Goal: Transaction & Acquisition: Purchase product/service

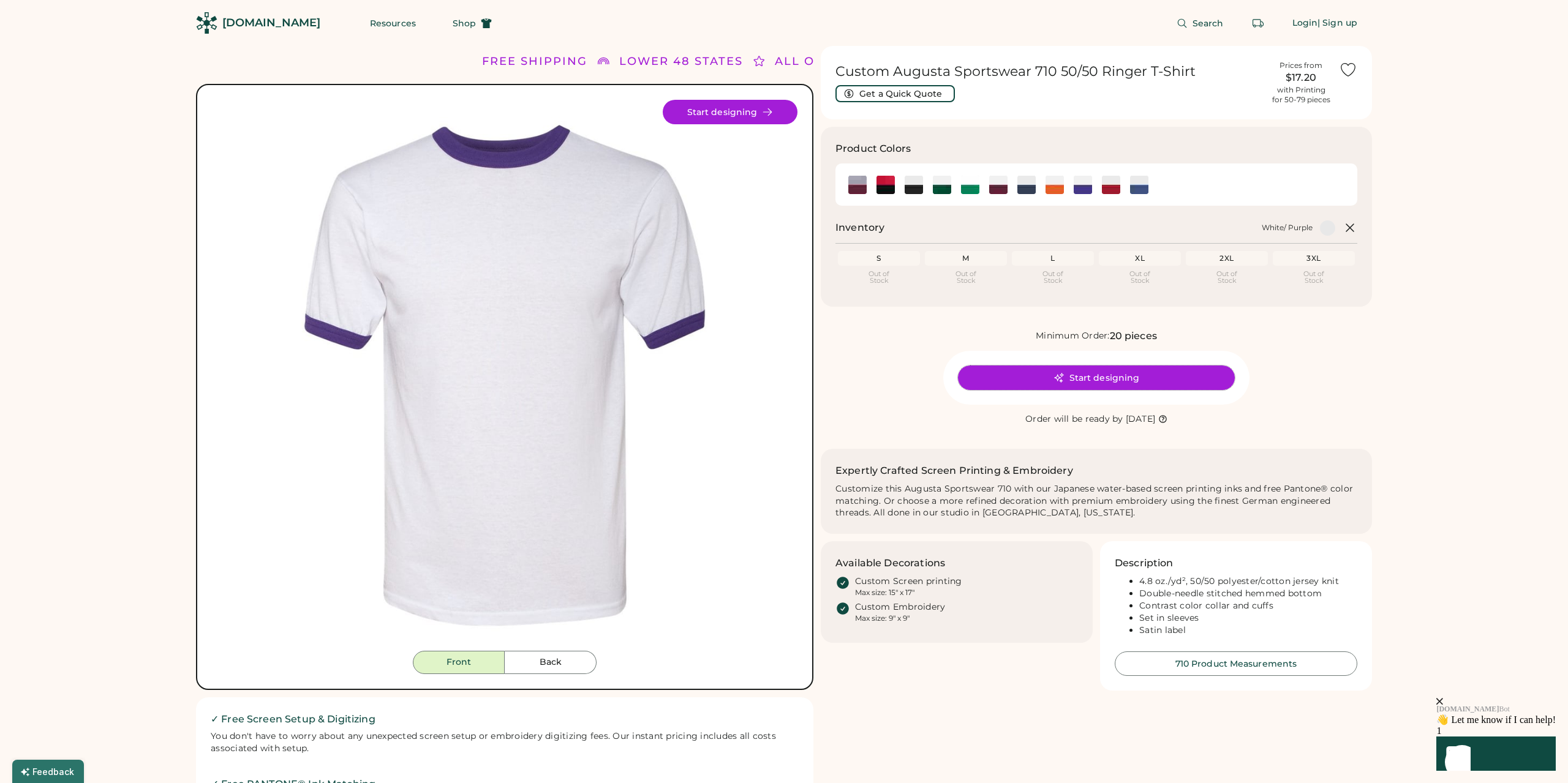
click at [1093, 376] on button "Start designing" at bounding box center [1096, 377] width 277 height 24
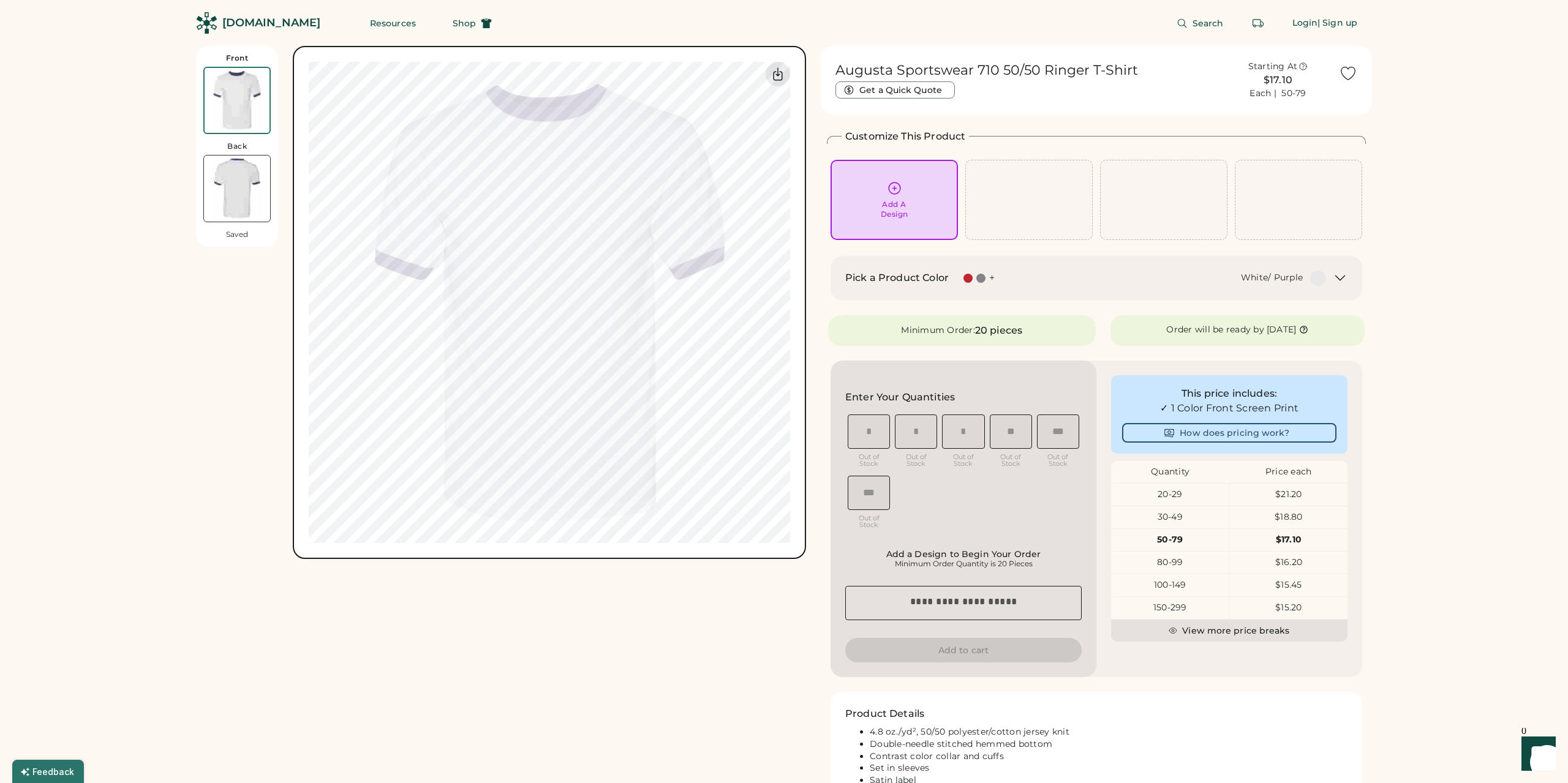
click at [889, 184] on icon at bounding box center [895, 188] width 15 height 15
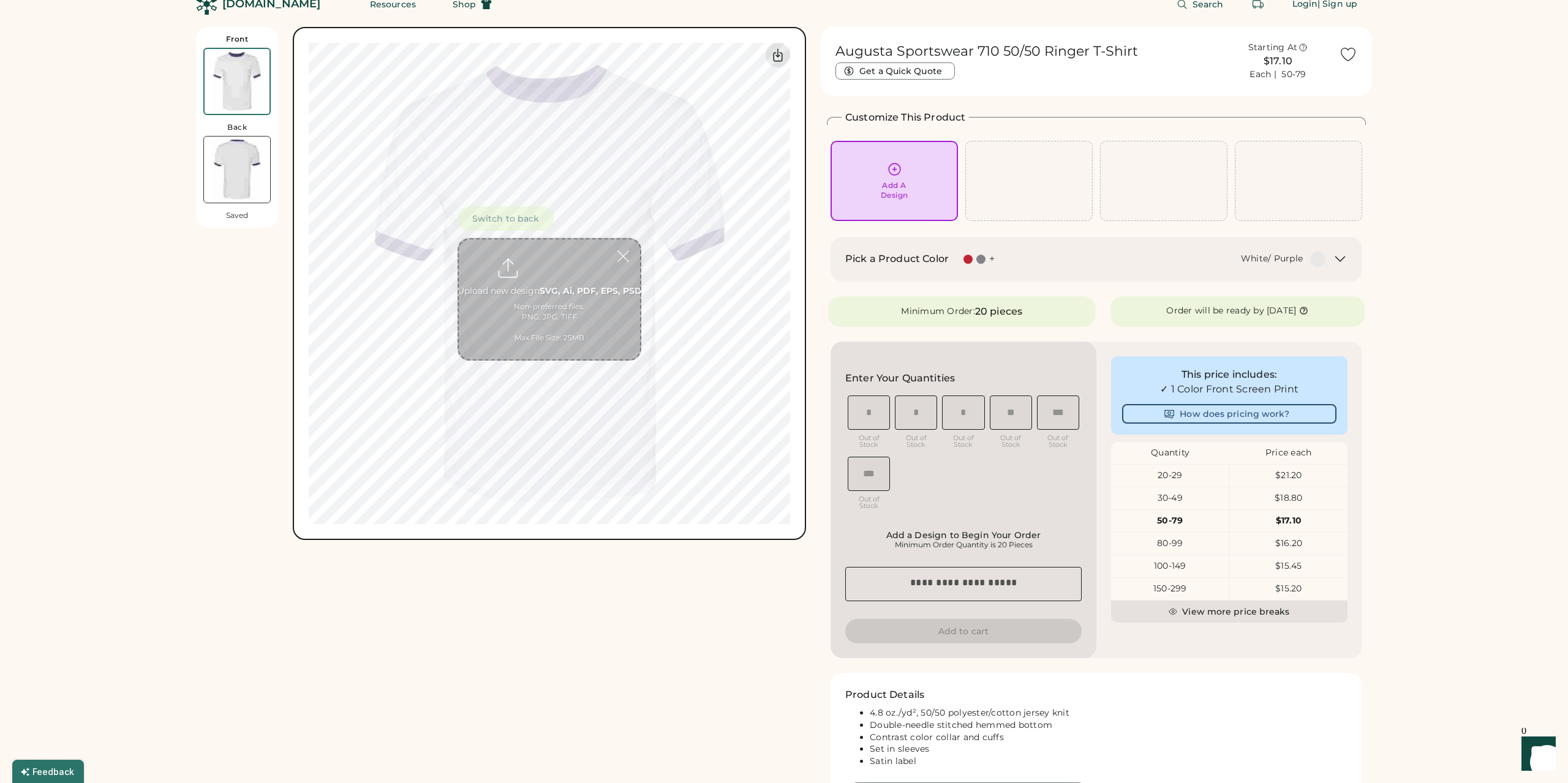
scroll to position [46, 0]
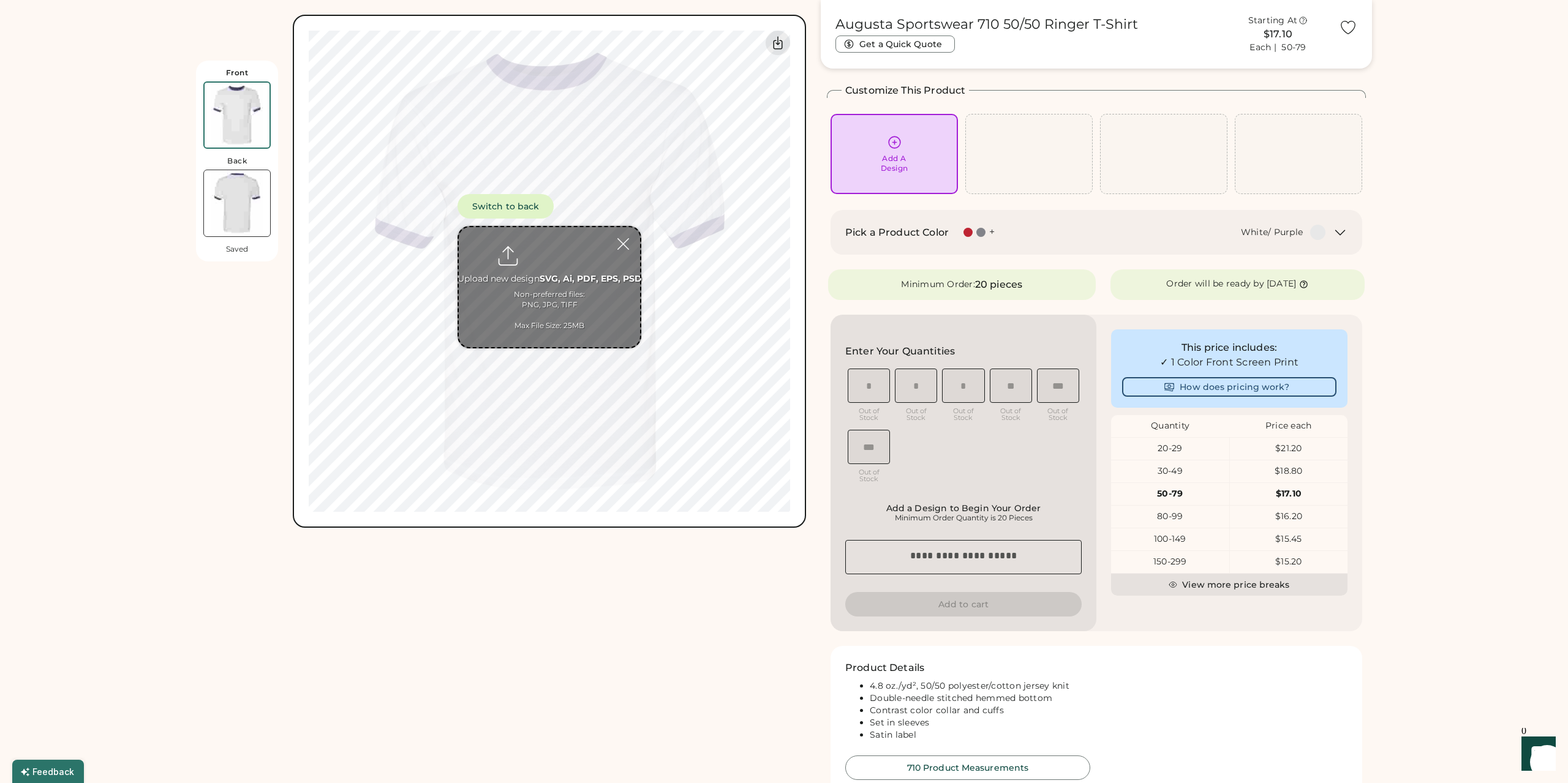
click at [548, 246] on input "file" at bounding box center [549, 288] width 181 height 120
type input "**********"
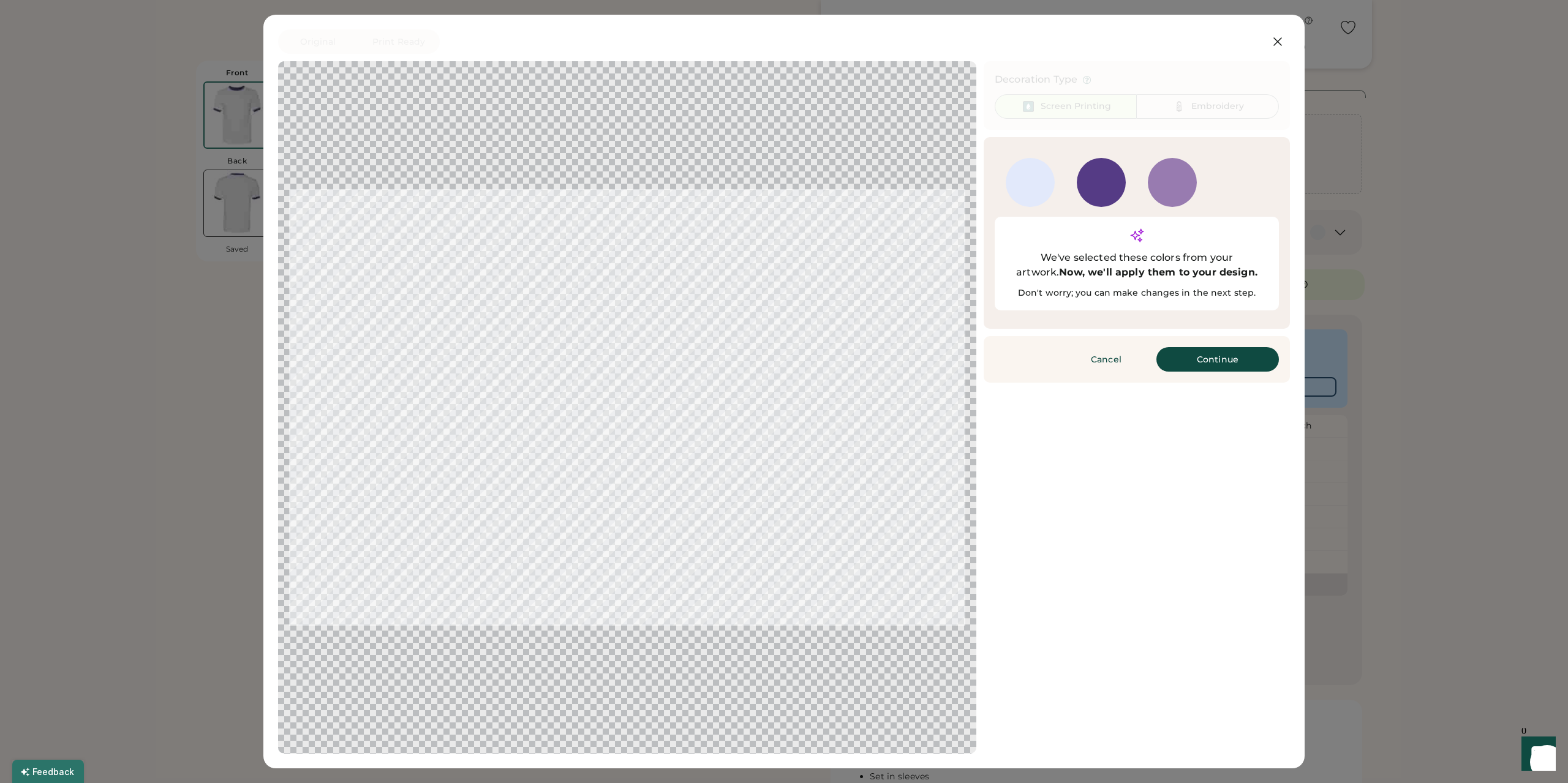
click at [1107, 196] on div at bounding box center [1101, 201] width 49 height 11
click at [1201, 347] on button "Continue" at bounding box center [1218, 359] width 122 height 24
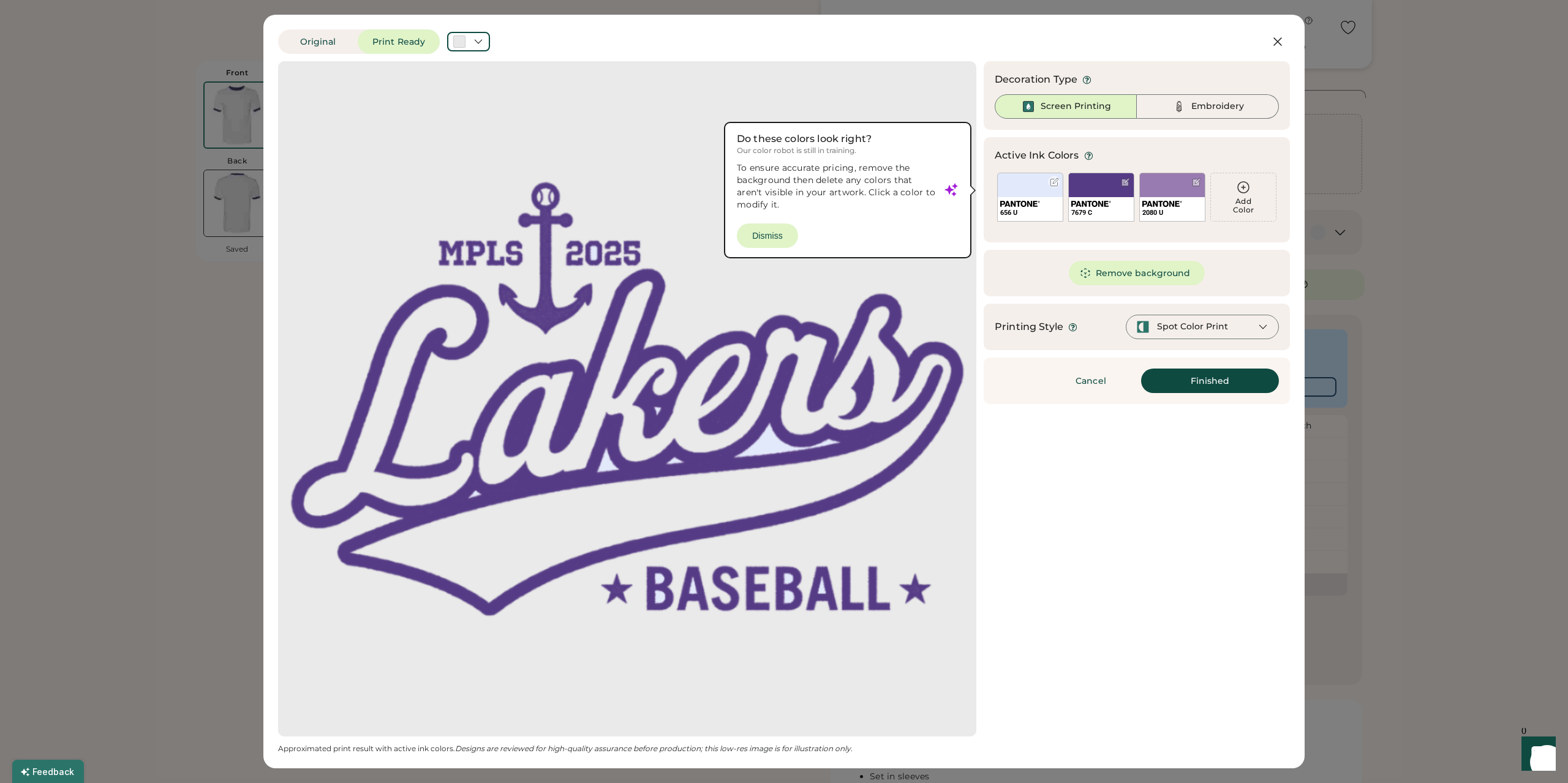
click at [1036, 205] on img at bounding box center [1020, 203] width 40 height 6
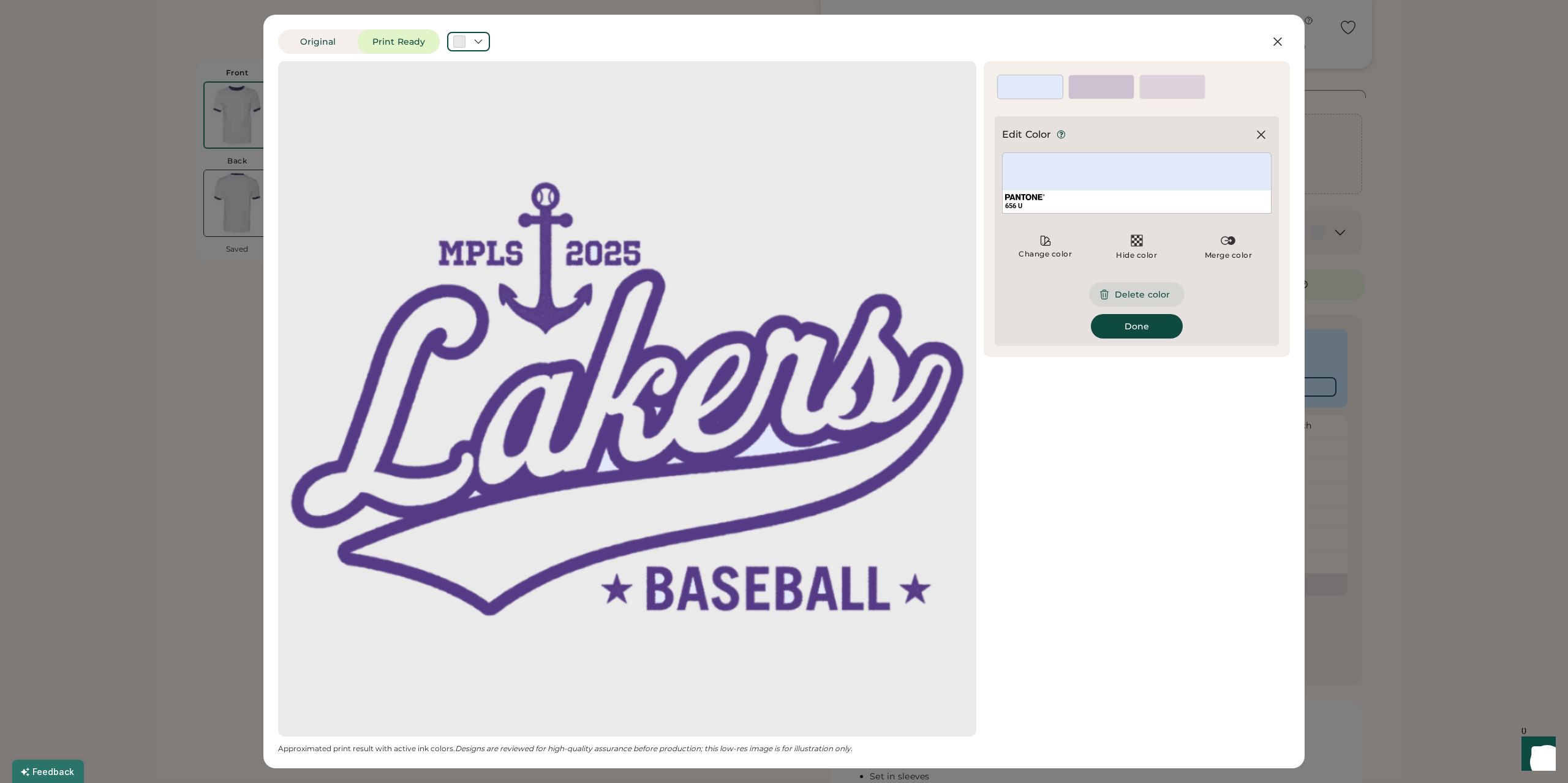
drag, startPoint x: 1133, startPoint y: 293, endPoint x: 1129, endPoint y: 276, distance: 17.5
click at [1133, 293] on button "Delete color" at bounding box center [1137, 294] width 95 height 24
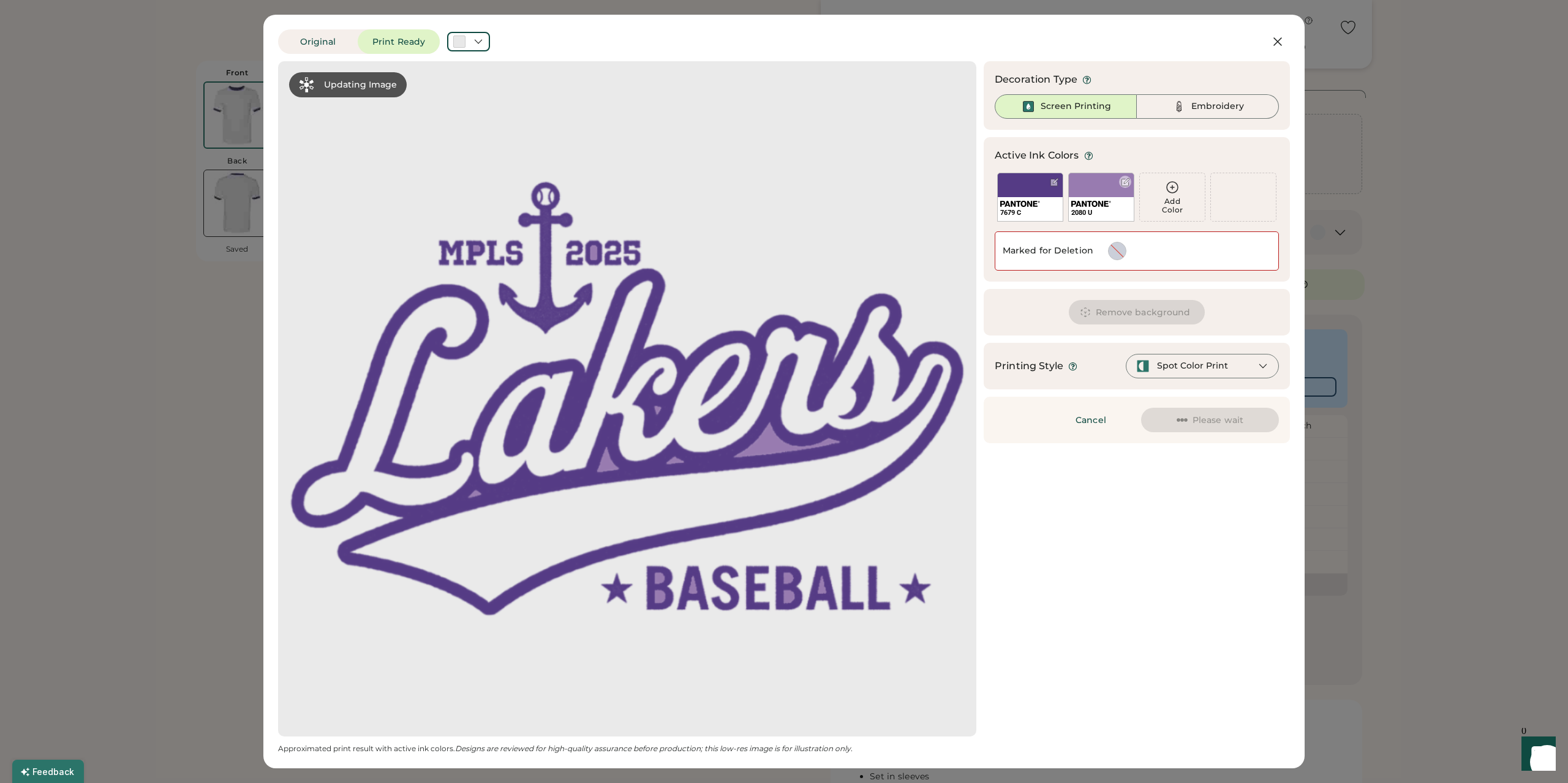
click at [1093, 188] on div "2080 U" at bounding box center [1101, 197] width 66 height 49
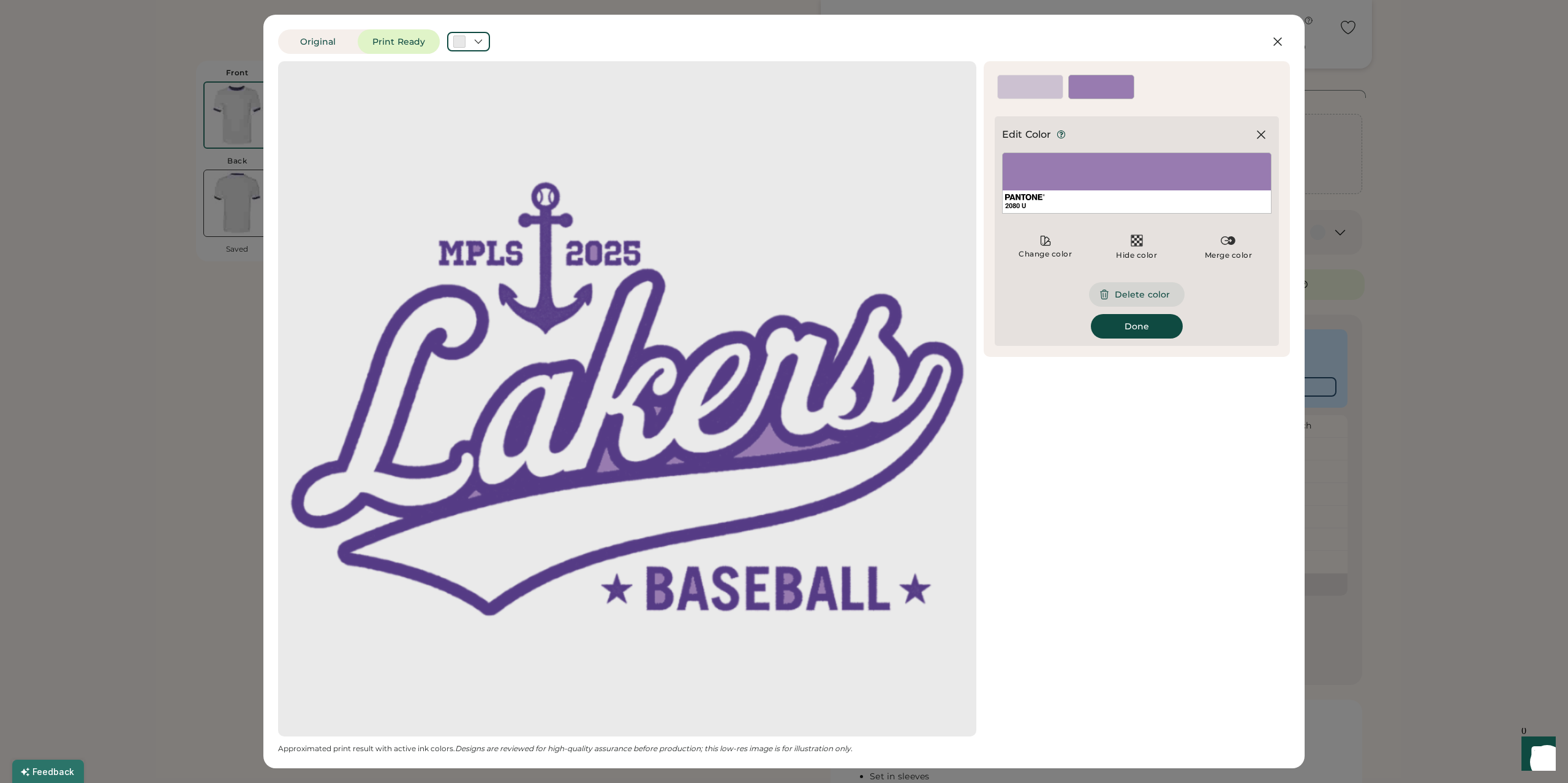
click at [1116, 292] on button "Delete color" at bounding box center [1137, 294] width 95 height 24
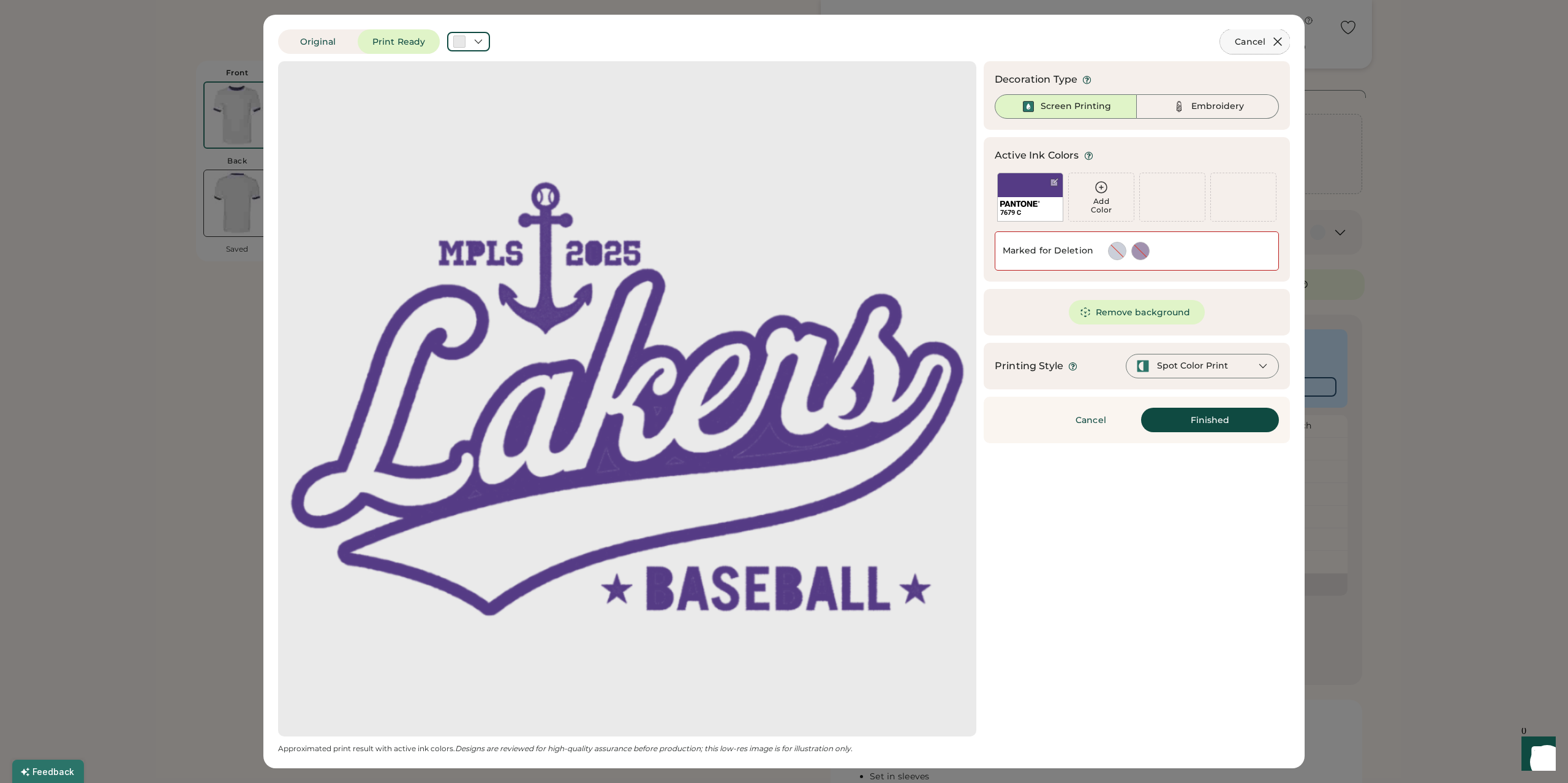
click at [1282, 40] on icon at bounding box center [1278, 41] width 14 height 14
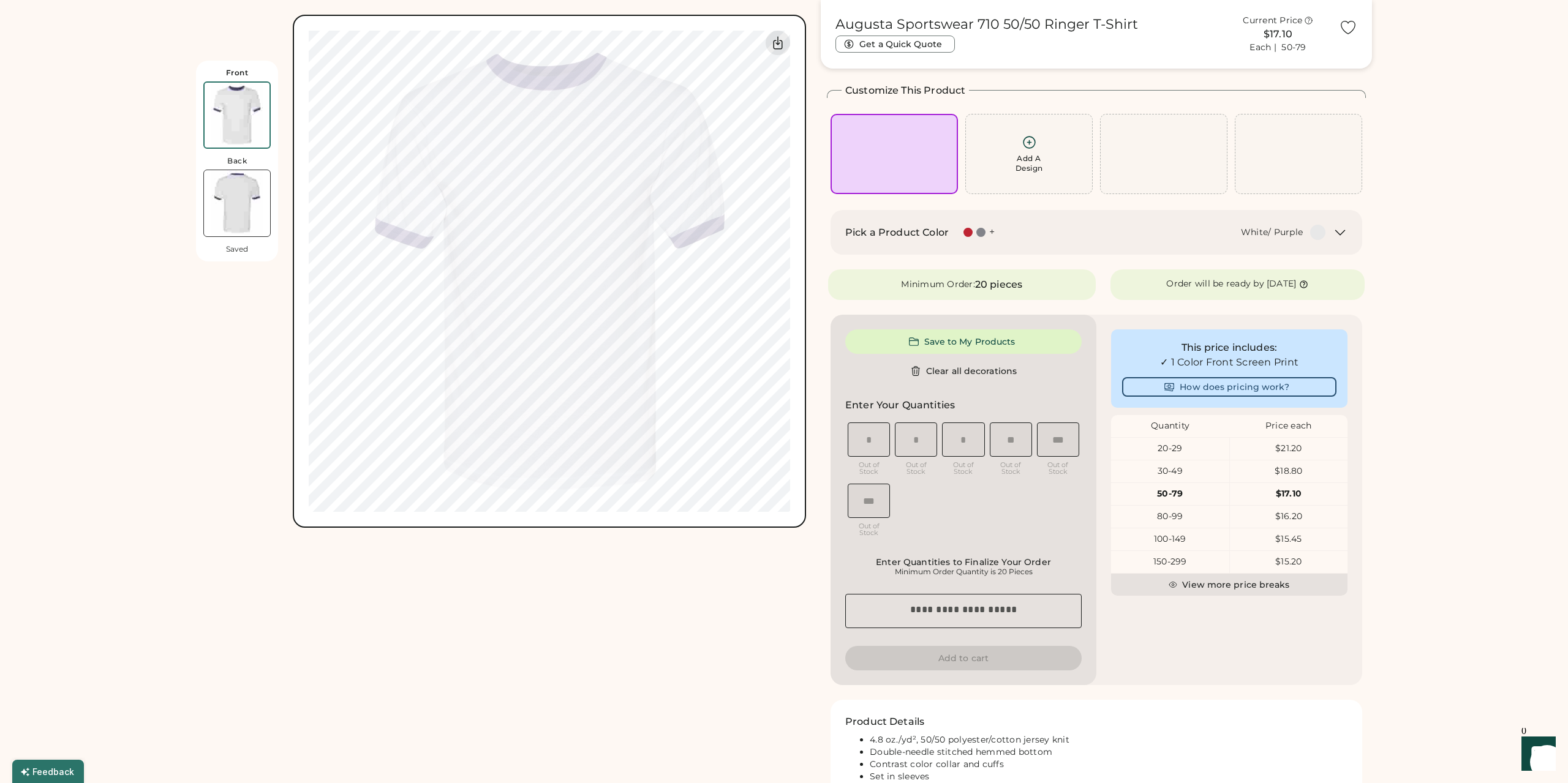
click at [1279, 42] on div "Each | 50-79" at bounding box center [1278, 48] width 56 height 12
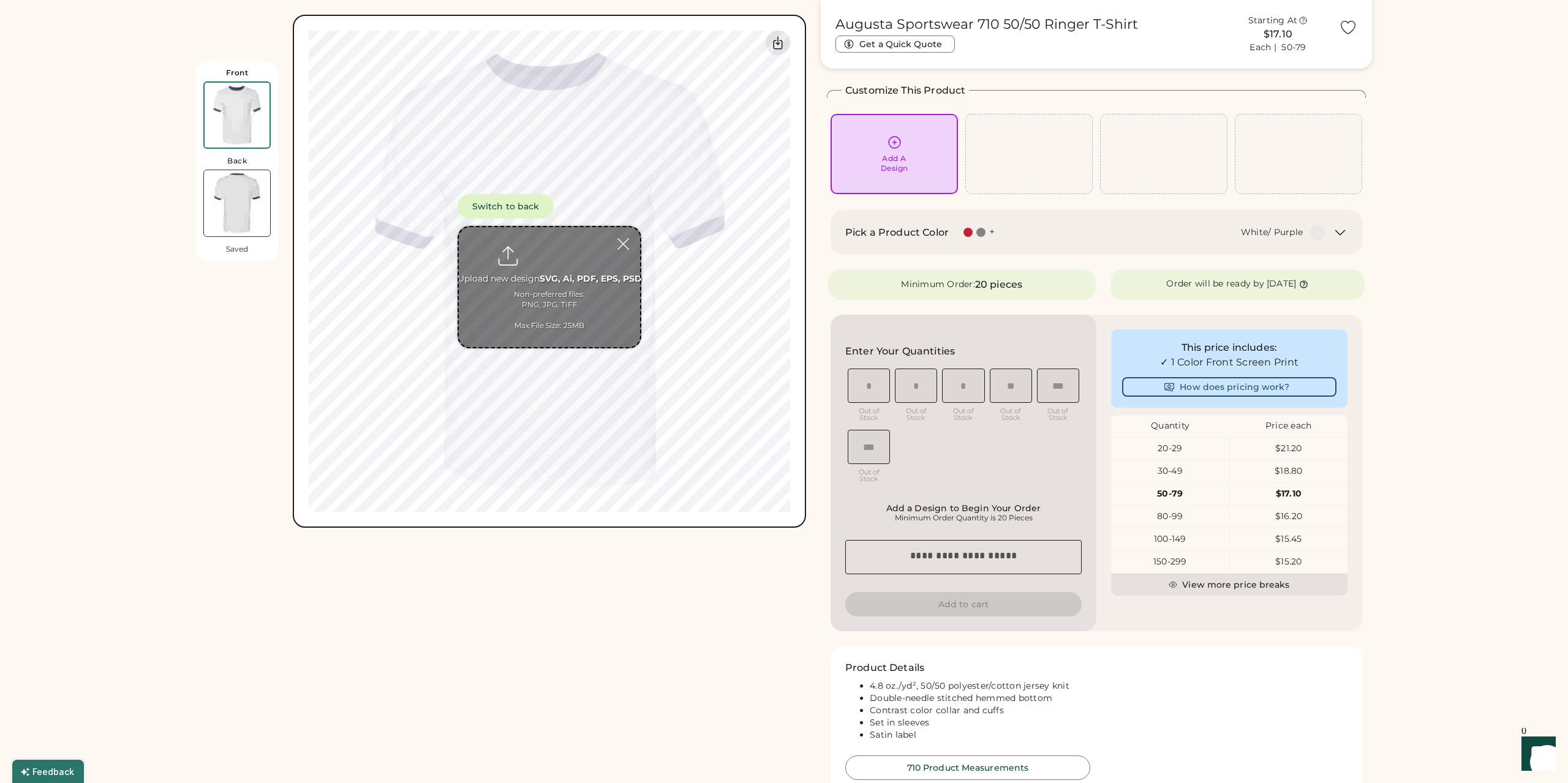
click at [578, 642] on div "Front Back Saved Switch to back Upload new design SVG, Ai, PDF, EPS, PSD Non-pr…" at bounding box center [501, 408] width 610 height 817
click at [622, 237] on div at bounding box center [623, 244] width 22 height 22
click at [776, 41] on icon at bounding box center [778, 42] width 14 height 14
